Goal: Contribute content

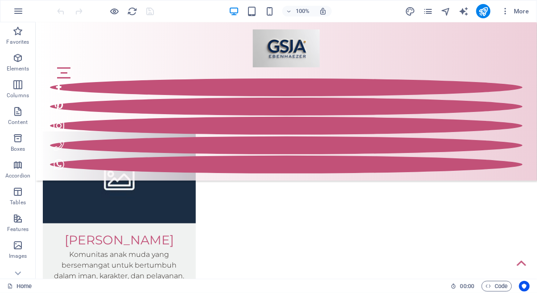
scroll to position [2380, 0]
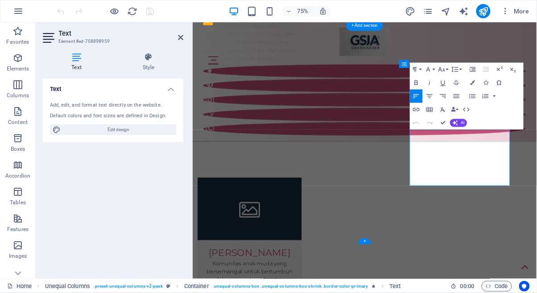
scroll to position [2472, 0]
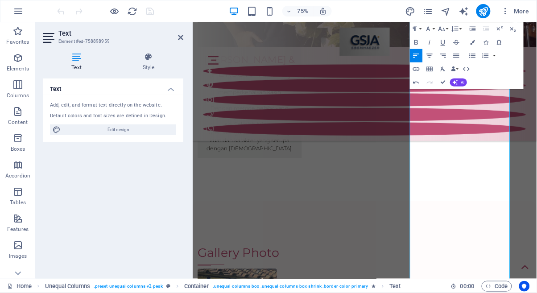
scroll to position [3252, 0]
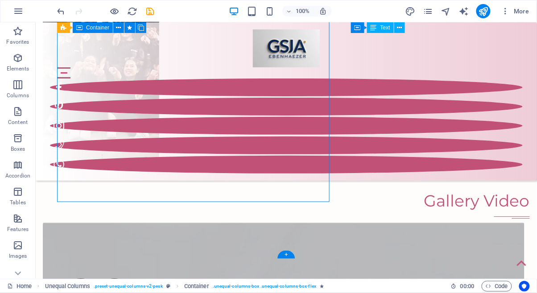
scroll to position [4297, 0]
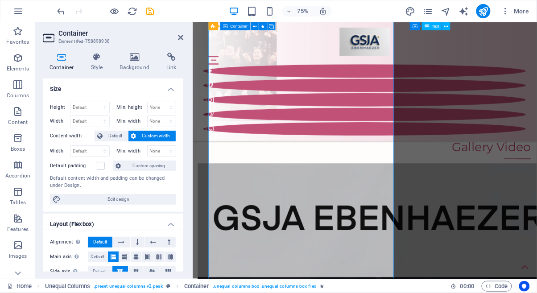
scroll to position [4388, 0]
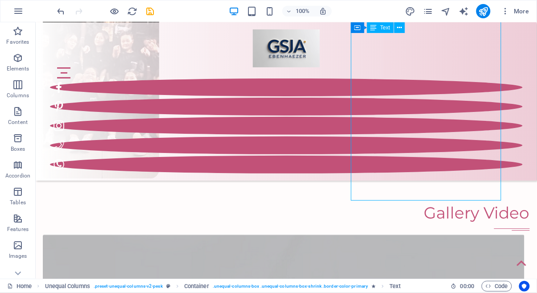
scroll to position [4256, 0]
click at [271, 10] on icon "button" at bounding box center [270, 11] width 10 height 10
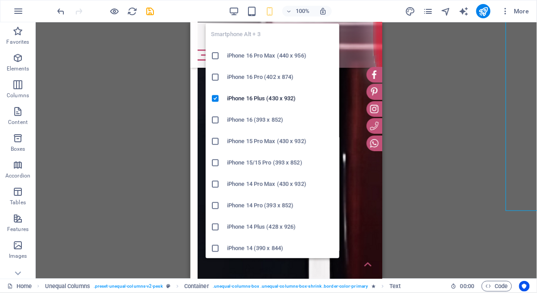
scroll to position [4238, 0]
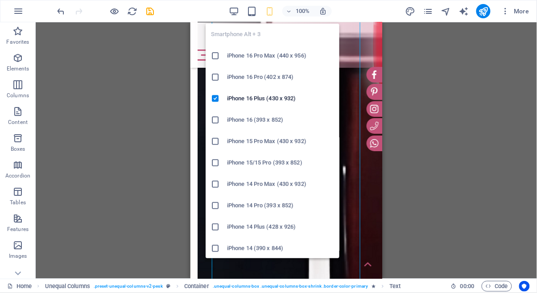
click at [454, 125] on div "Drag here to replace the existing content. Press “Ctrl” if you want to create a…" at bounding box center [287, 150] width 502 height 257
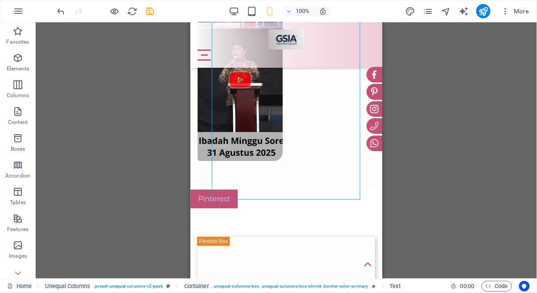
scroll to position [5131, 0]
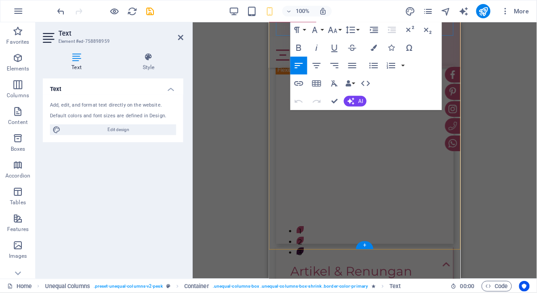
scroll to position [5198, 0]
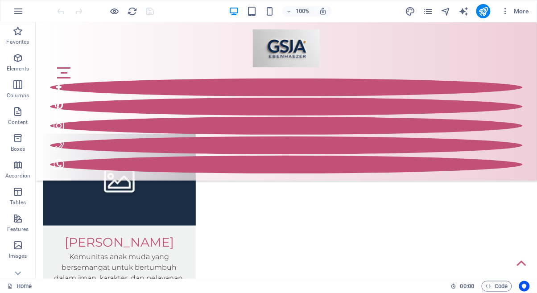
scroll to position [2373, 0]
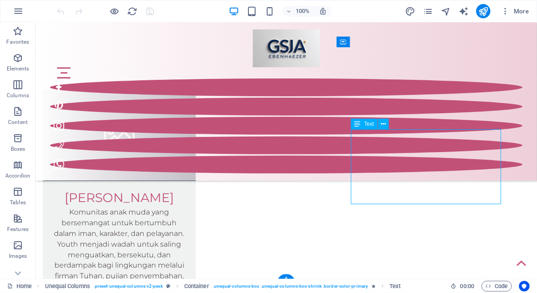
scroll to position [2424, 0]
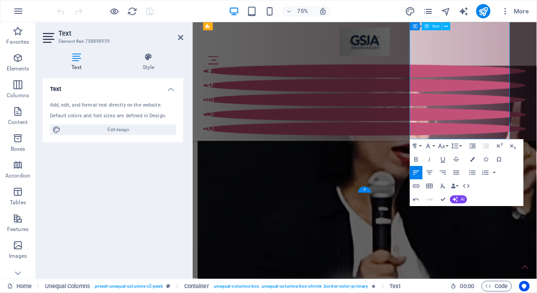
scroll to position [4579, 0]
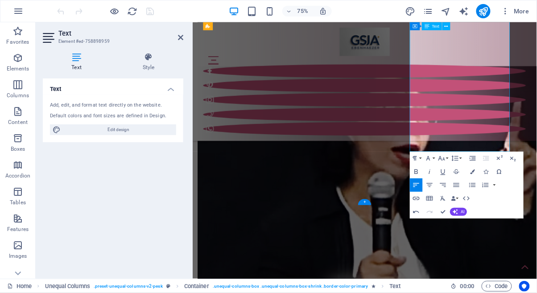
scroll to position [0, 2]
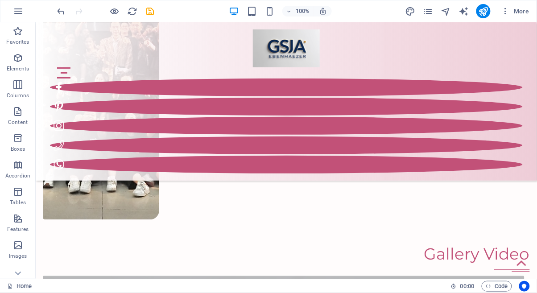
scroll to position [4215, 0]
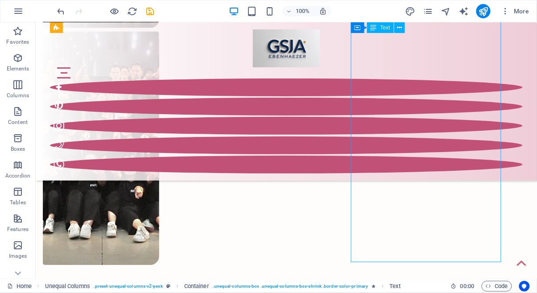
scroll to position [4160, 0]
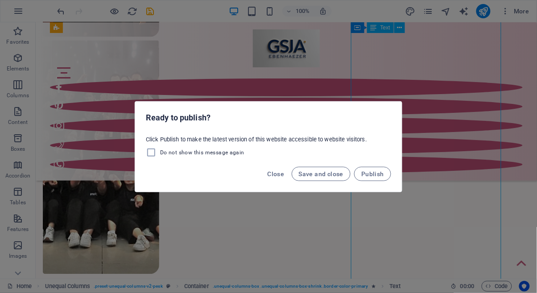
click at [442, 188] on div "Ready to publish? Click Publish to make the latest version of this website acce…" at bounding box center [268, 146] width 537 height 293
click at [274, 171] on span "Close" at bounding box center [276, 174] width 17 height 7
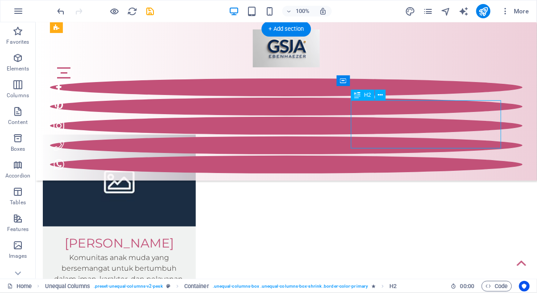
scroll to position [2376, 0]
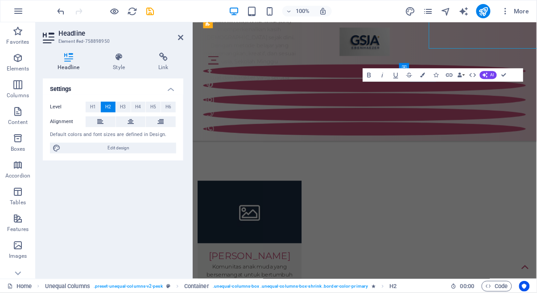
scroll to position [2468, 0]
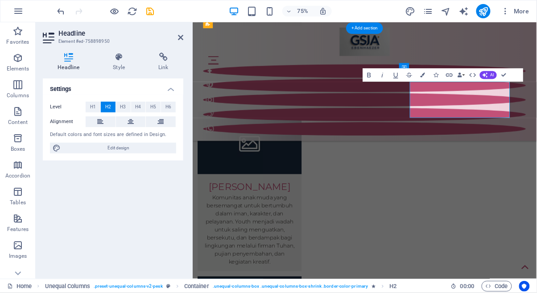
click at [126, 102] on button "H3" at bounding box center [123, 107] width 15 height 11
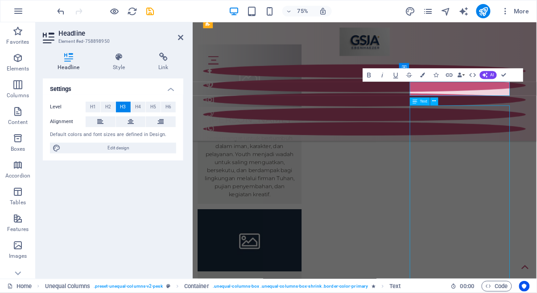
scroll to position [2376, 0]
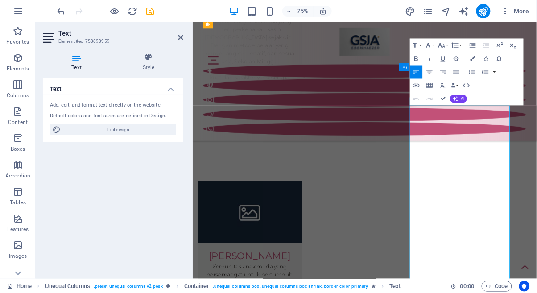
scroll to position [2468, 0]
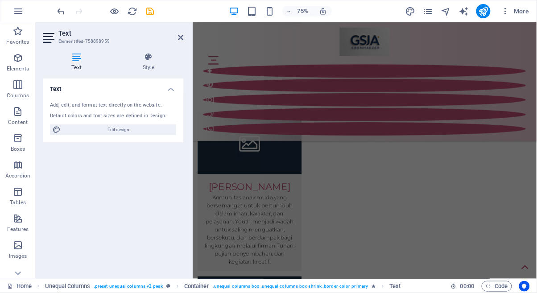
scroll to position [5574, 0]
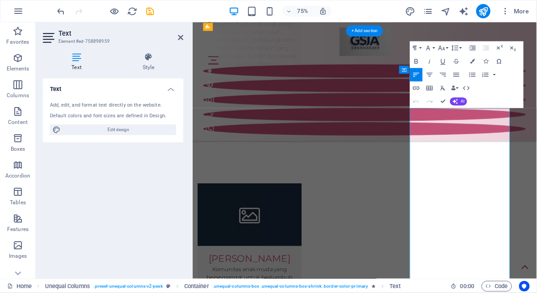
scroll to position [2465, 0]
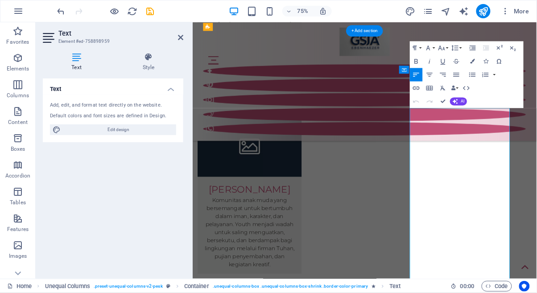
click at [457, 79] on icon "button" at bounding box center [457, 75] width 8 height 8
click at [416, 73] on icon "button" at bounding box center [417, 75] width 6 height 4
click at [428, 78] on icon "button" at bounding box center [430, 75] width 8 height 8
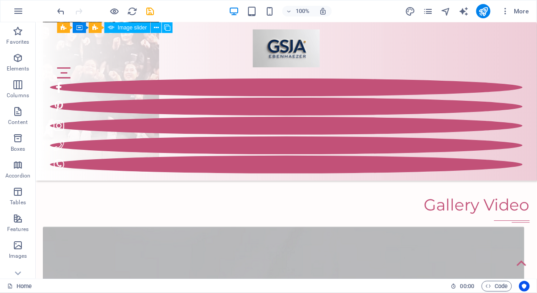
scroll to position [4263, 0]
click at [151, 15] on icon "save" at bounding box center [151, 11] width 10 height 10
